Goal: Task Accomplishment & Management: Use online tool/utility

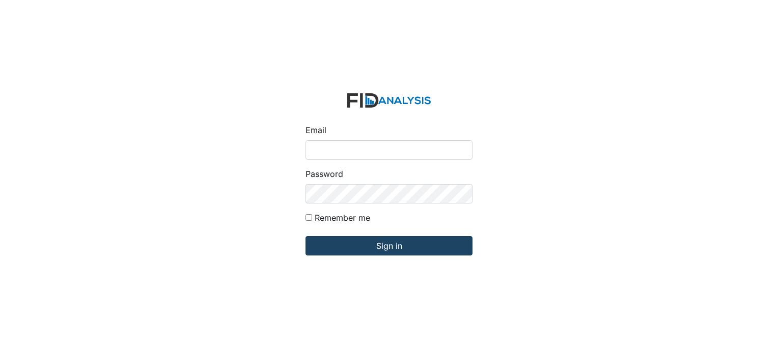
type input "[PERSON_NAME][EMAIL_ADDRESS][DOMAIN_NAME]"
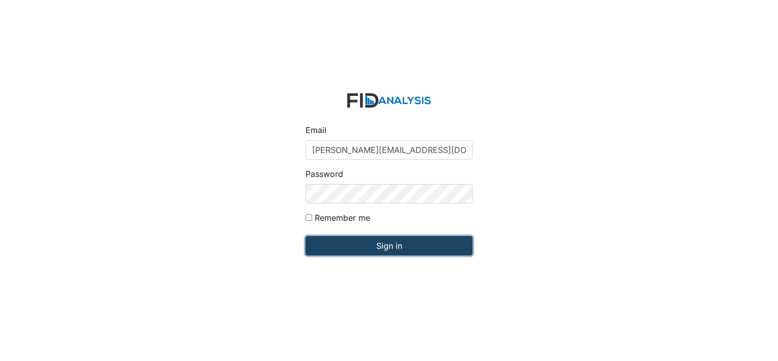
click at [383, 253] on input "Sign in" at bounding box center [389, 245] width 167 height 19
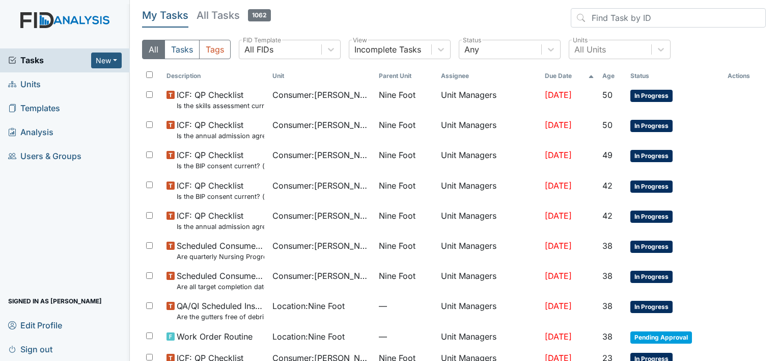
click at [32, 83] on span "Units" at bounding box center [24, 84] width 33 height 16
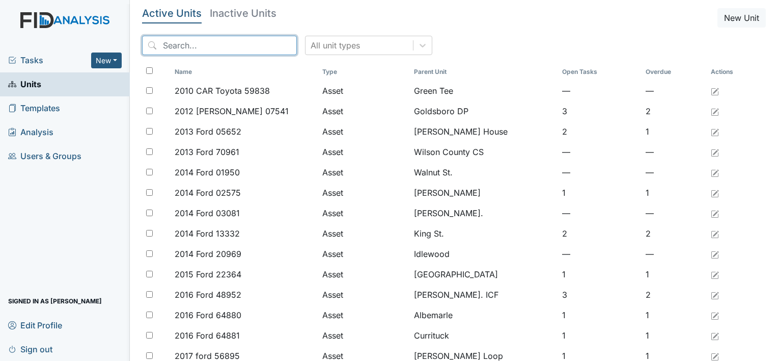
click at [178, 44] on input "search" at bounding box center [219, 45] width 155 height 19
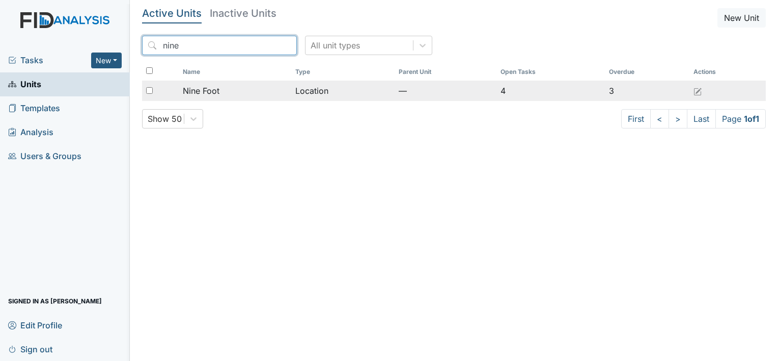
type input "nine"
click at [214, 88] on span "Nine Foot" at bounding box center [201, 91] width 37 height 12
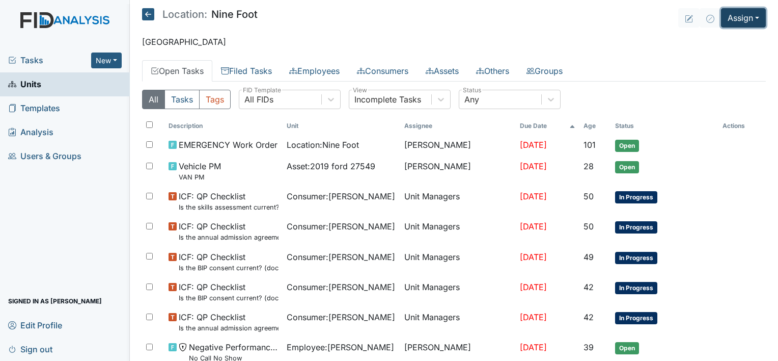
click at [737, 18] on button "Assign" at bounding box center [743, 17] width 45 height 19
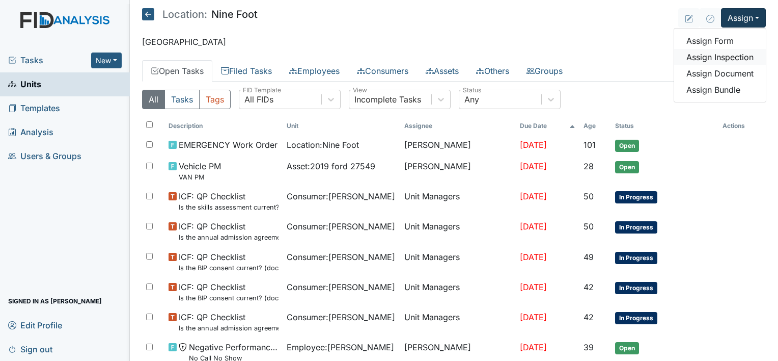
click at [728, 57] on link "Assign Inspection" at bounding box center [721, 57] width 92 height 16
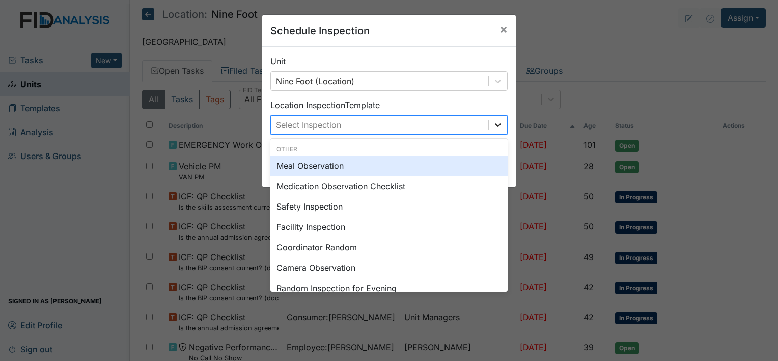
click at [494, 124] on icon at bounding box center [498, 125] width 10 height 10
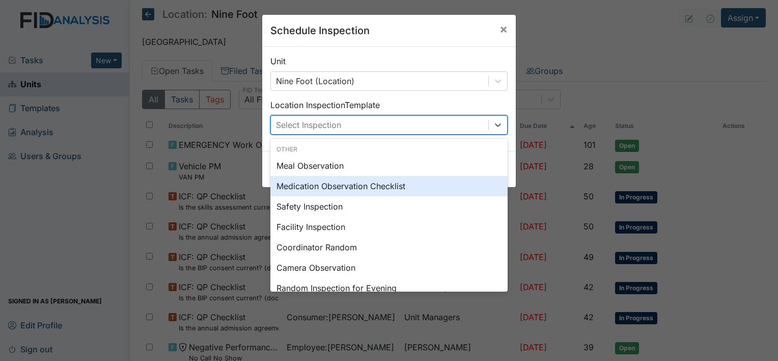
click at [380, 186] on div "Medication Observation Checklist" at bounding box center [389, 186] width 237 height 20
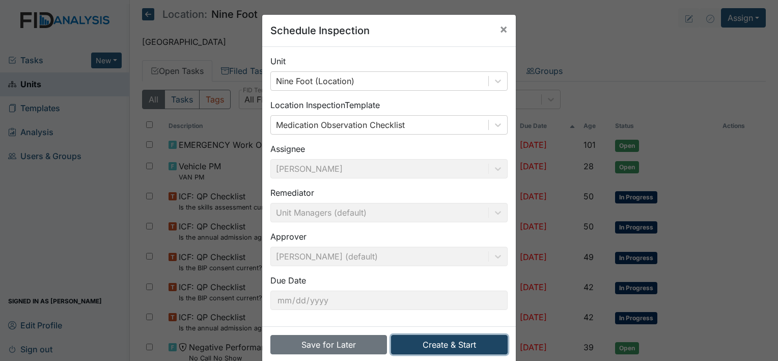
click at [416, 340] on button "Create & Start" at bounding box center [449, 344] width 117 height 19
